Goal: Find contact information: Find contact information

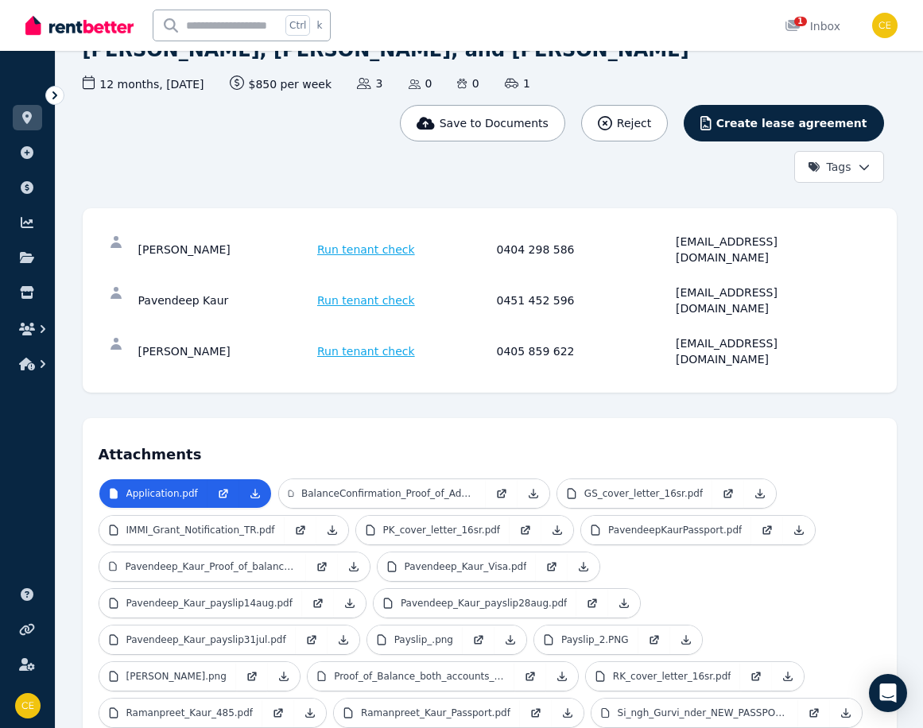
scroll to position [99, 0]
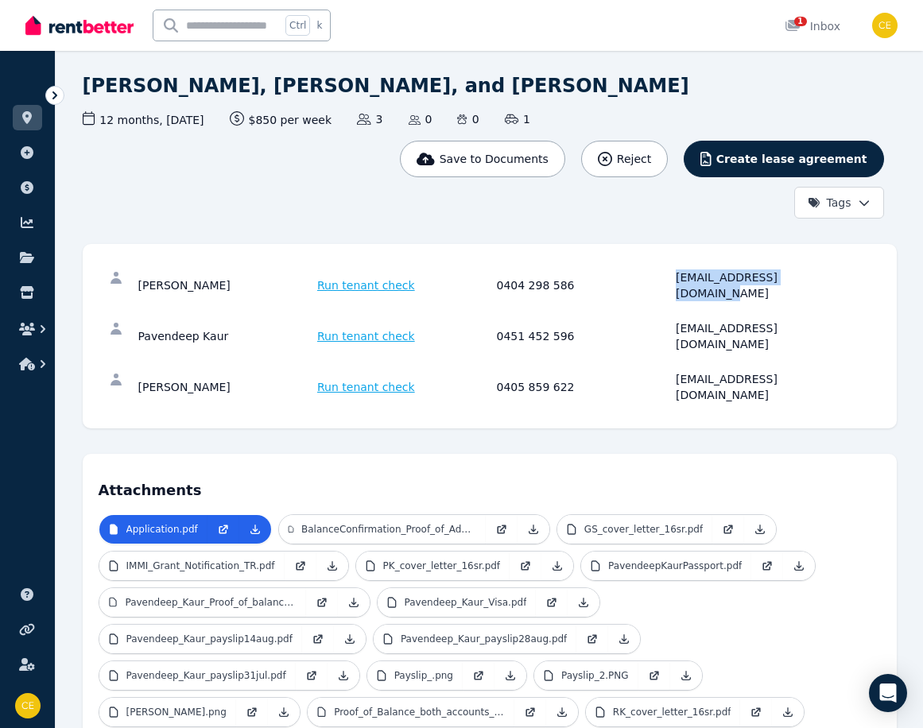
drag, startPoint x: 820, startPoint y: 273, endPoint x: 666, endPoint y: 282, distance: 154.5
click at [666, 282] on div "Ramanpreet Kaur Run tenant check 0404 298 586 ramanpreet2109@gmail.com" at bounding box center [494, 286] width 713 height 32
copy div "ramanpreet2109@gmail.com"
click at [826, 320] on div "pavensran@gmail.com" at bounding box center [763, 336] width 175 height 32
drag, startPoint x: 676, startPoint y: 307, endPoint x: 798, endPoint y: 309, distance: 122.5
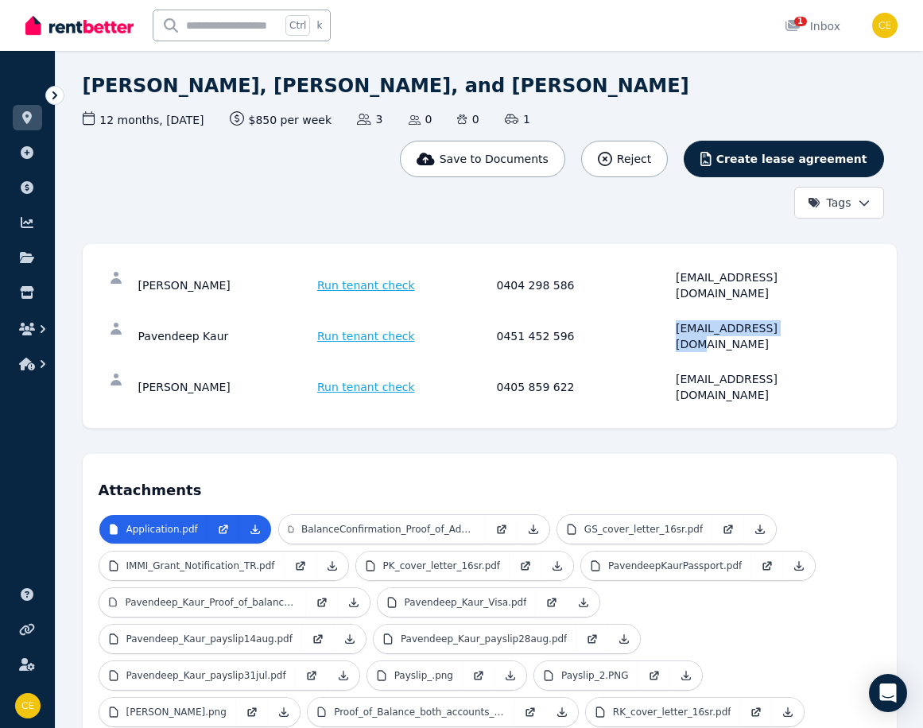
click at [798, 320] on div "pavensran@gmail.com" at bounding box center [763, 336] width 175 height 32
copy div "pavensran@gmail.com"
